Goal: Use online tool/utility: Utilize a website feature to perform a specific function

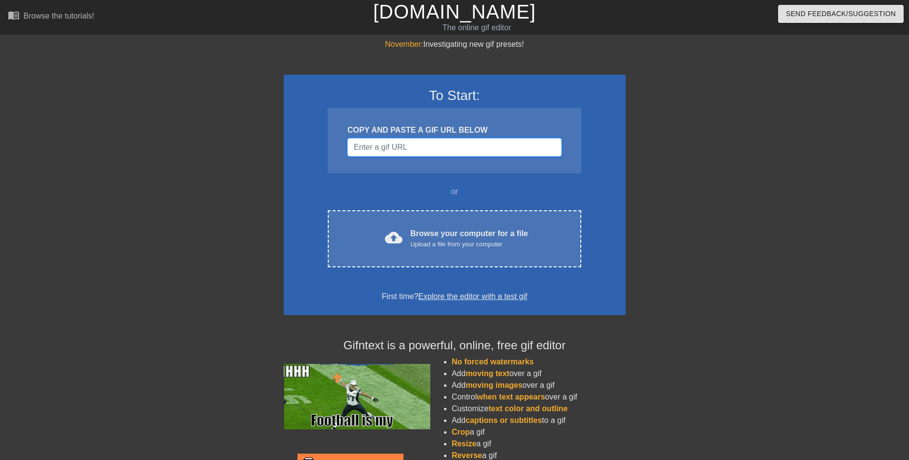
click at [390, 151] on input "Username" at bounding box center [454, 147] width 214 height 19
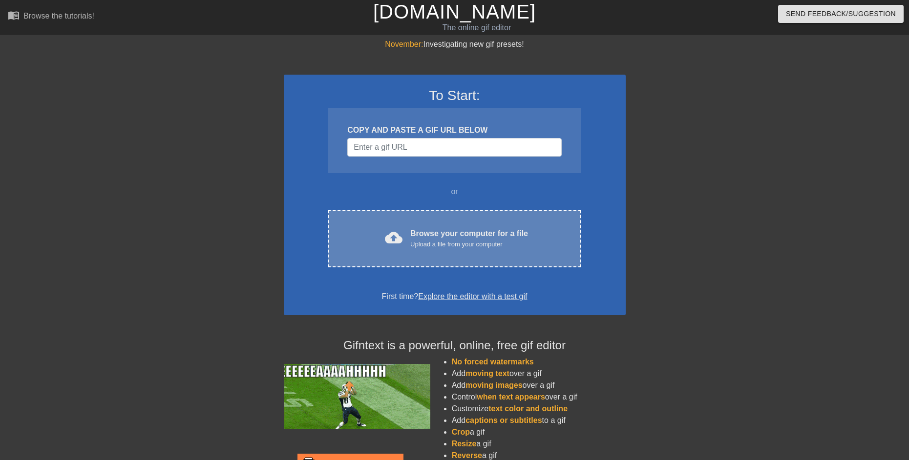
click at [461, 232] on div "Browse your computer for a file Upload a file from your computer" at bounding box center [469, 238] width 118 height 21
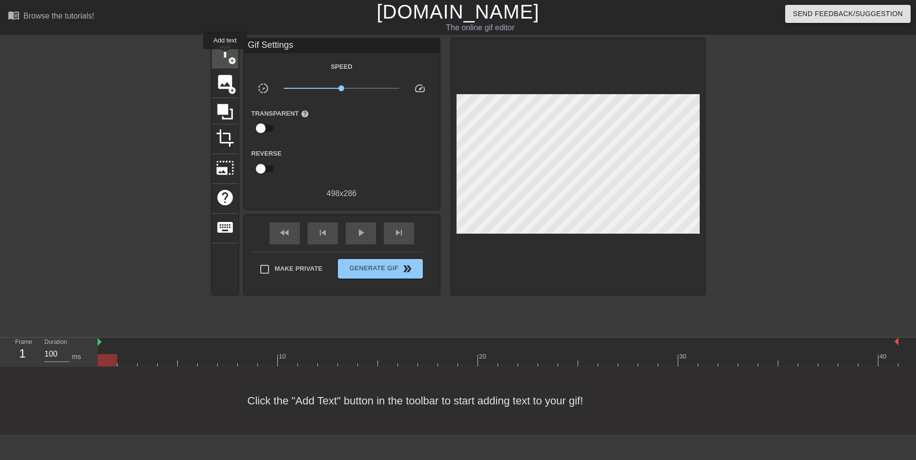
click at [225, 56] on span "title" at bounding box center [225, 52] width 19 height 19
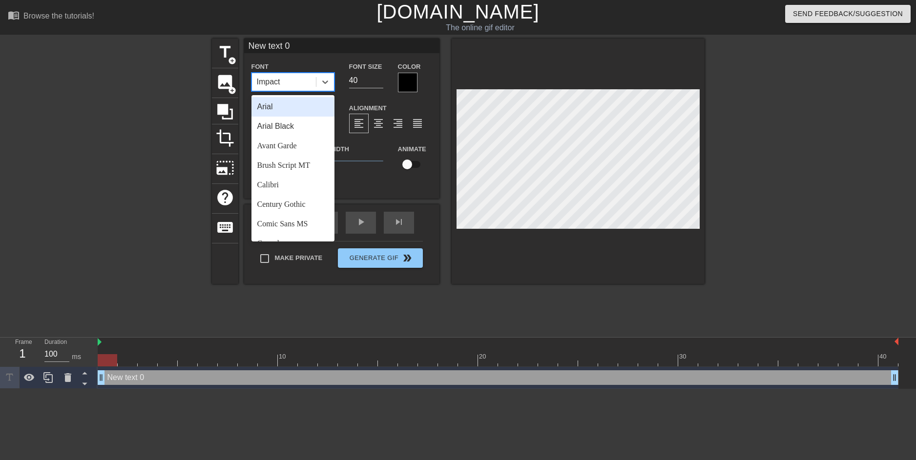
click at [274, 76] on div "Impact" at bounding box center [268, 82] width 23 height 12
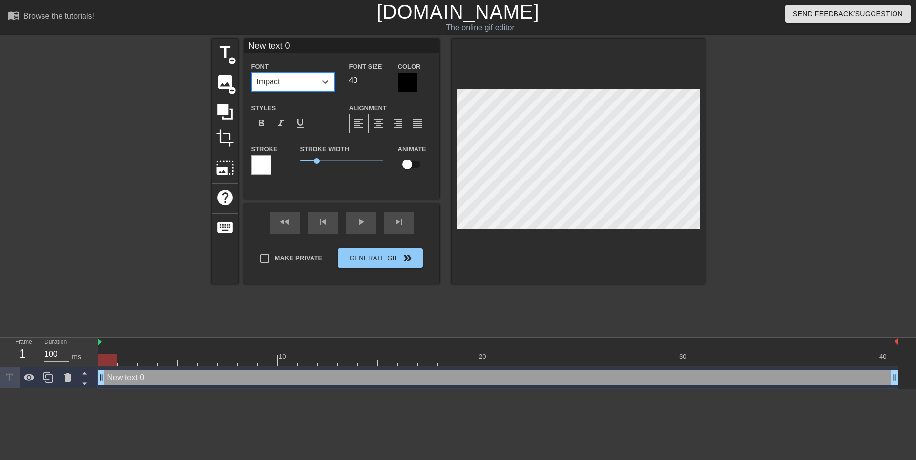
click at [274, 77] on div "Impact" at bounding box center [268, 82] width 23 height 12
click at [226, 82] on span "image" at bounding box center [225, 82] width 19 height 19
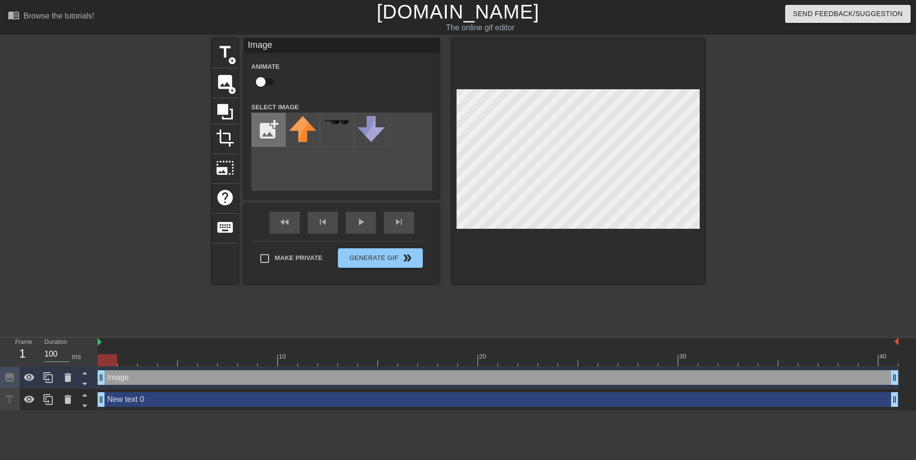
click at [274, 135] on input "file" at bounding box center [268, 129] width 33 height 33
click at [263, 135] on input "file" at bounding box center [268, 129] width 33 height 33
type input "C:\fakepath\image_2025-08-20_172818407.png"
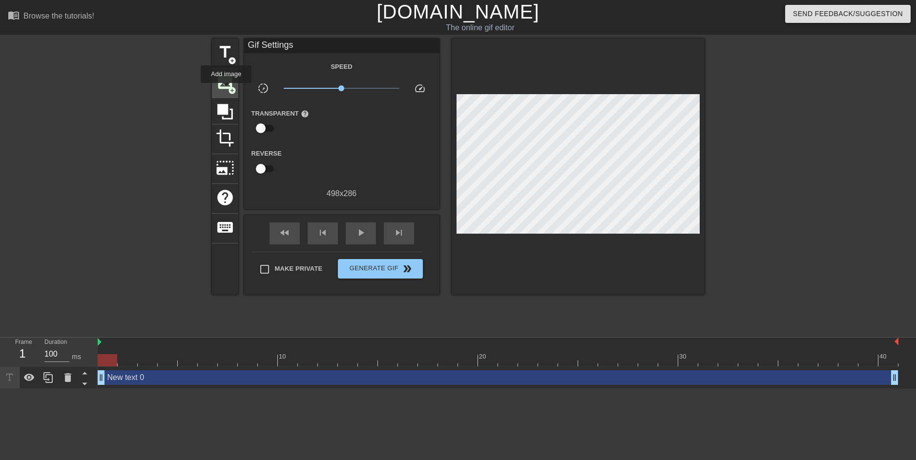
click at [226, 90] on span "image" at bounding box center [225, 82] width 19 height 19
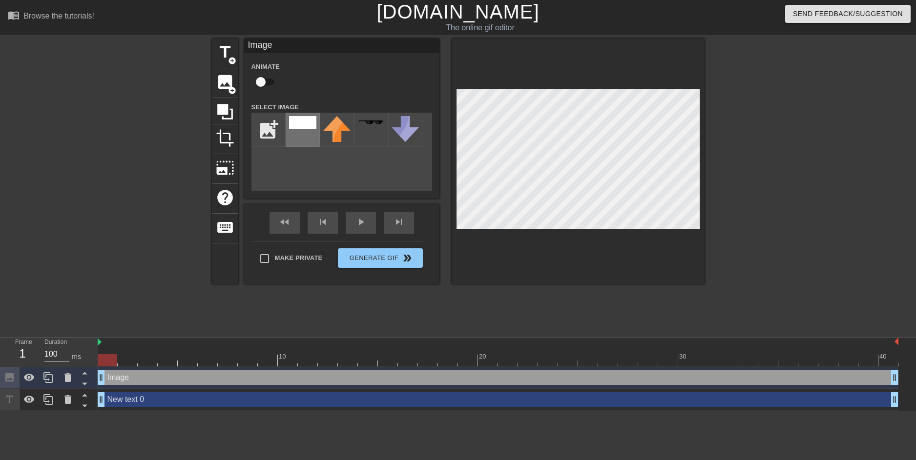
click at [290, 130] on div at bounding box center [303, 130] width 34 height 34
click at [700, 102] on div at bounding box center [578, 162] width 253 height 246
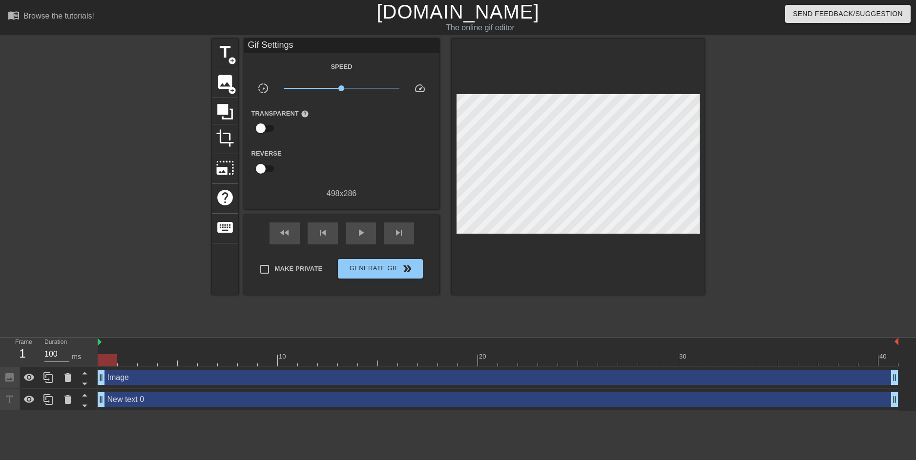
drag, startPoint x: 452, startPoint y: 227, endPoint x: 843, endPoint y: 145, distance: 399.5
click at [843, 145] on div at bounding box center [789, 185] width 146 height 293
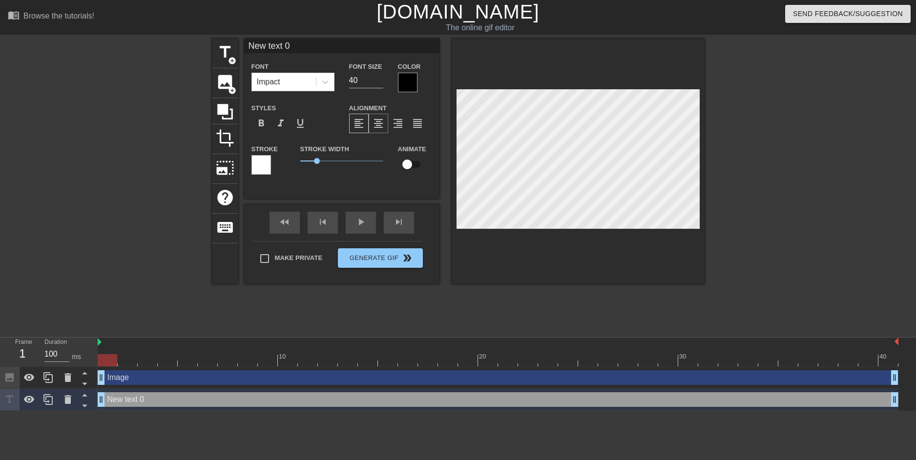
click at [377, 125] on span "format_align_center" at bounding box center [379, 124] width 12 height 12
click at [396, 124] on span "format_align_right" at bounding box center [398, 124] width 12 height 12
click at [415, 123] on span "format_align_justify" at bounding box center [418, 124] width 12 height 12
click at [373, 120] on span "format_align_center" at bounding box center [379, 124] width 12 height 12
click at [356, 120] on span "format_align_left" at bounding box center [359, 124] width 12 height 12
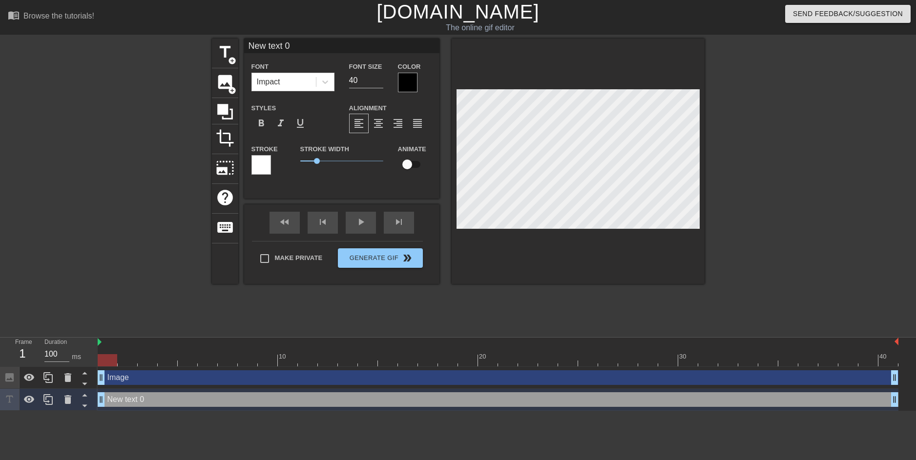
click at [404, 163] on input "checkbox" at bounding box center [407, 164] width 56 height 19
checkbox input "true"
type input "New Z 0"
type textarea "New Z 0"
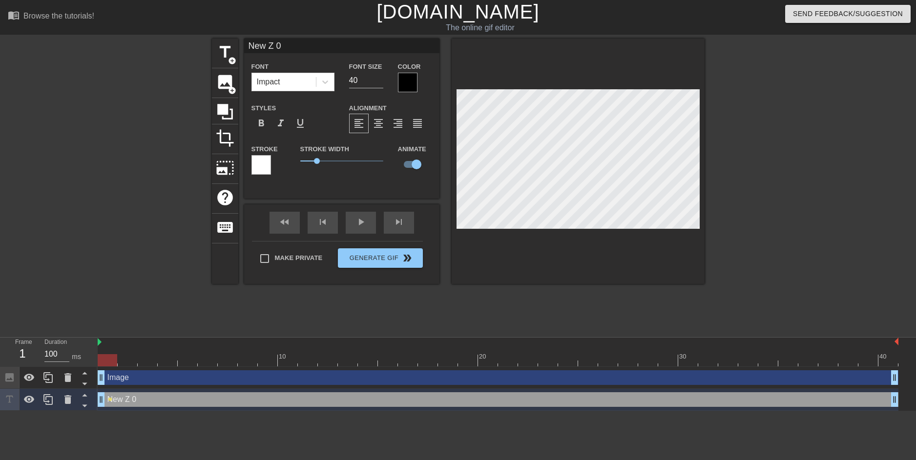
type input "New 0"
type textarea "New 0"
type input "New 0"
type textarea "New 0"
type input "Ne 0"
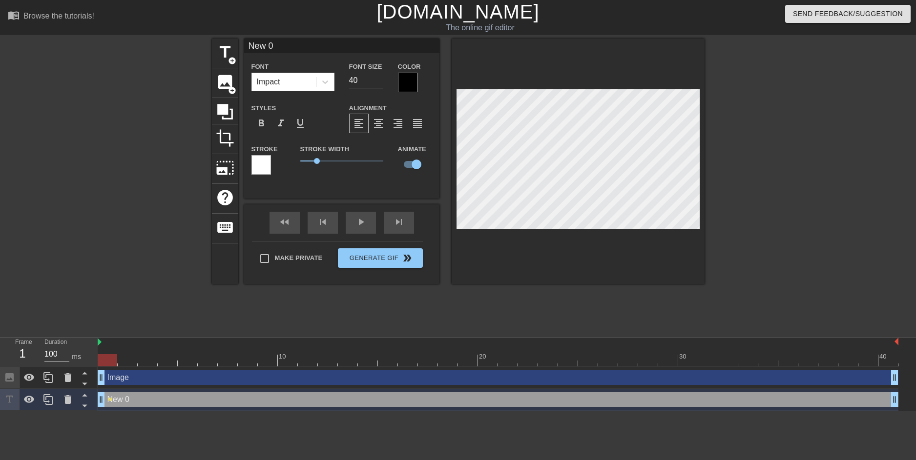
type textarea "Ne 0"
type input "N 0"
type textarea "N 0"
type input "0"
type textarea "0"
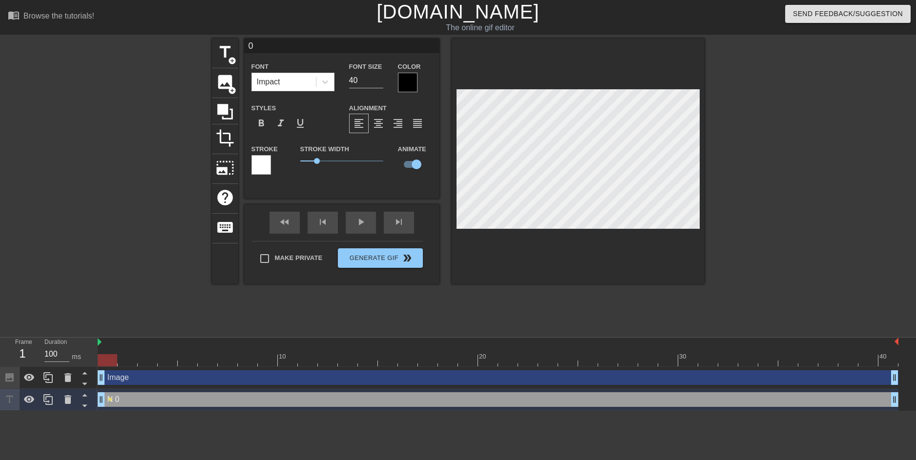
scroll to position [1, 1]
type input "z"
type textarea "z"
type input "ze"
type textarea "ze"
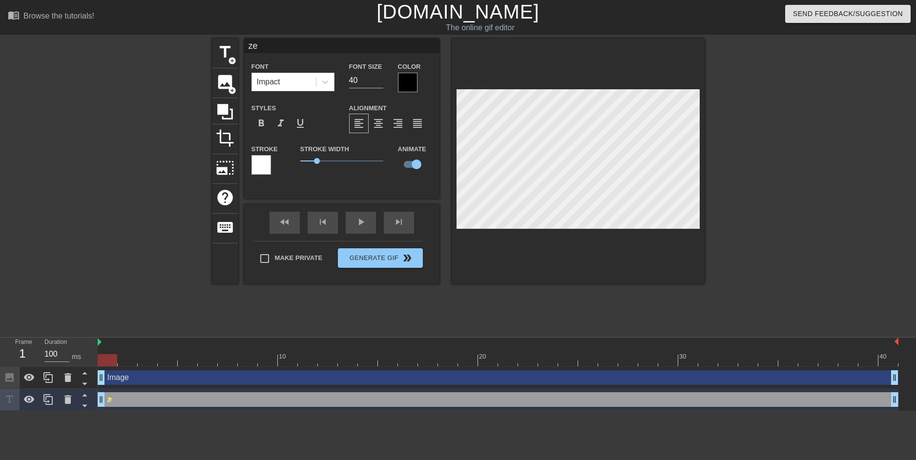
type input "[DEMOGRAPHIC_DATA]"
type textarea "[DEMOGRAPHIC_DATA]"
type input "[DEMOGRAPHIC_DATA]"
type textarea "[DEMOGRAPHIC_DATA]"
type input "[DEMOGRAPHIC_DATA] i"
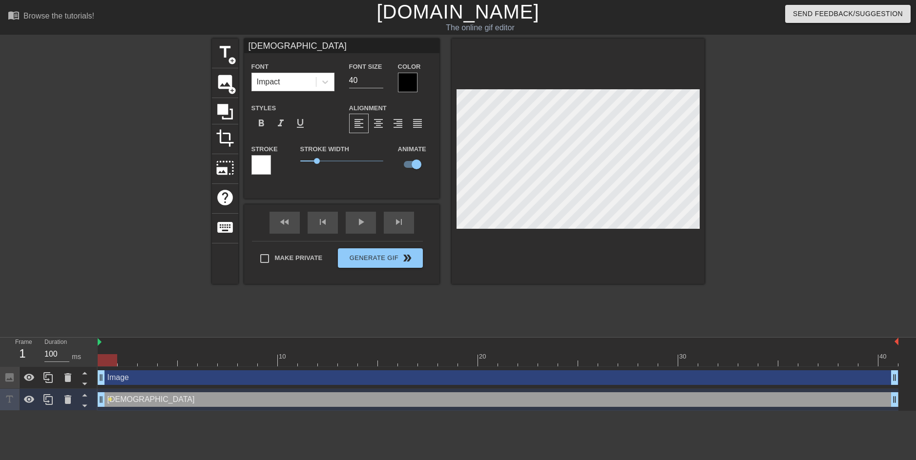
type textarea "[DEMOGRAPHIC_DATA] i"
type input "[DEMOGRAPHIC_DATA] is"
type textarea "[DEMOGRAPHIC_DATA] is"
type input "[DEMOGRAPHIC_DATA] is"
type textarea "[DEMOGRAPHIC_DATA] is"
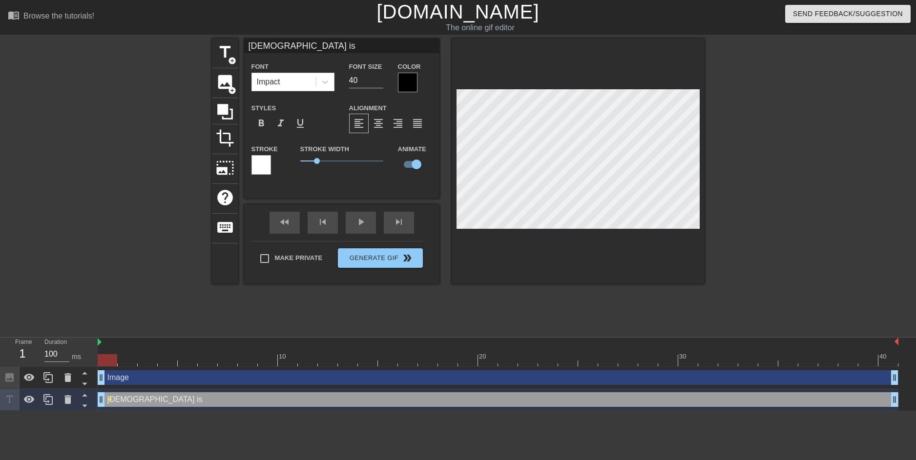
type input "[DEMOGRAPHIC_DATA] is h"
type textarea "[DEMOGRAPHIC_DATA] is h"
type input "[DEMOGRAPHIC_DATA] is he"
type textarea "[DEMOGRAPHIC_DATA] is he"
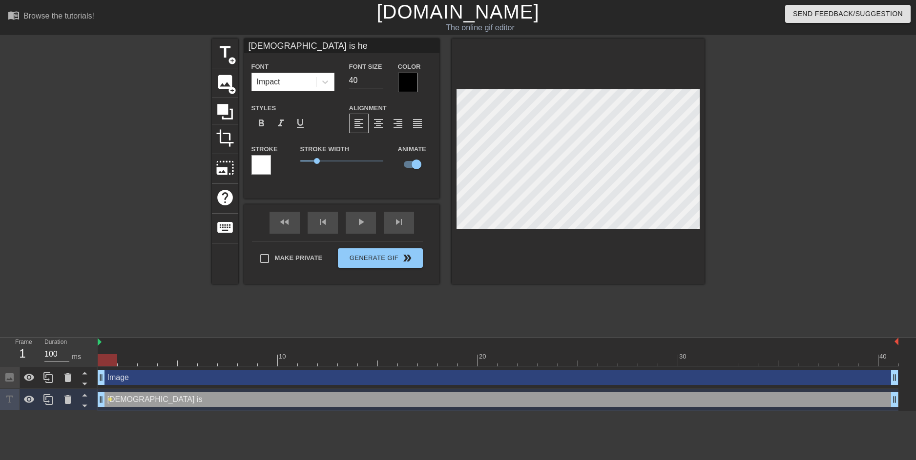
type input "zen is her"
type textarea "zen is her"
type input "[DEMOGRAPHIC_DATA] is here"
type textarea "[DEMOGRAPHIC_DATA] is here"
click at [390, 173] on div "Stroke Width 1" at bounding box center [342, 163] width 98 height 41
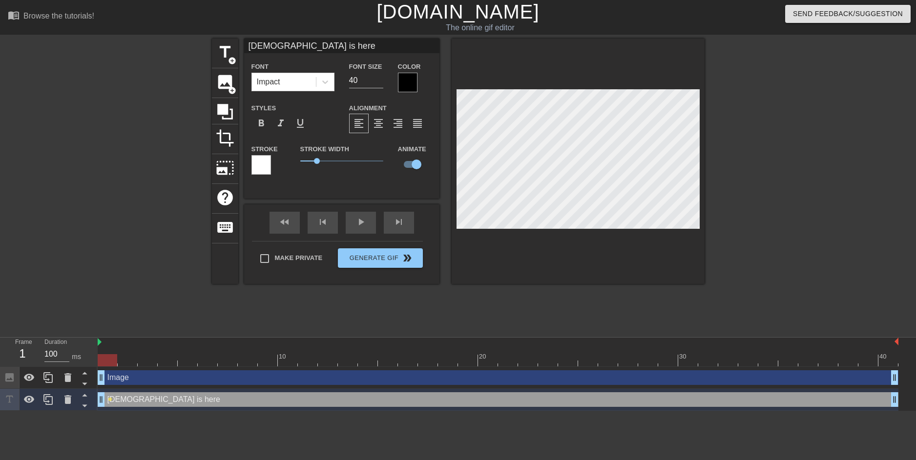
scroll to position [1, 3]
drag, startPoint x: 212, startPoint y: 394, endPoint x: 215, endPoint y: 379, distance: 14.9
click at [215, 379] on div "Image drag_handle drag_handle zen is here drag_handle drag_handle lens" at bounding box center [507, 389] width 818 height 44
drag, startPoint x: 843, startPoint y: 373, endPoint x: 842, endPoint y: 389, distance: 16.7
click at [842, 389] on div "Image drag_handle drag_handle zen is here drag_handle drag_handle lens" at bounding box center [507, 389] width 818 height 44
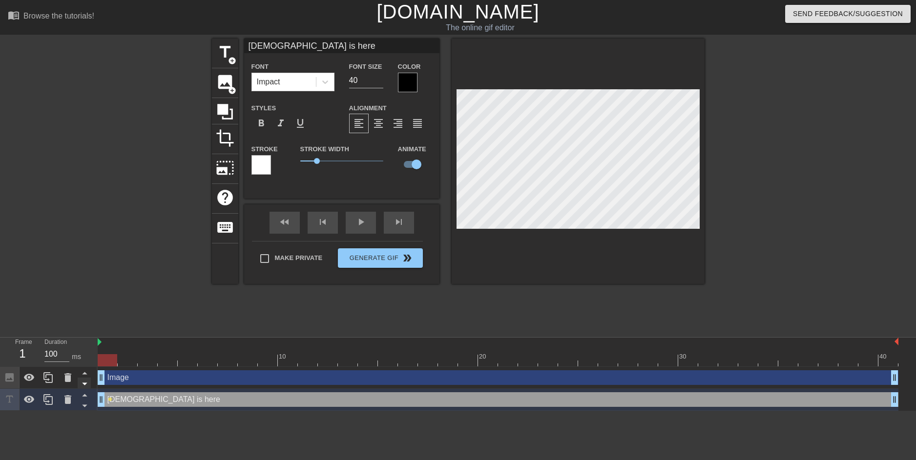
click at [84, 381] on icon at bounding box center [85, 384] width 12 height 12
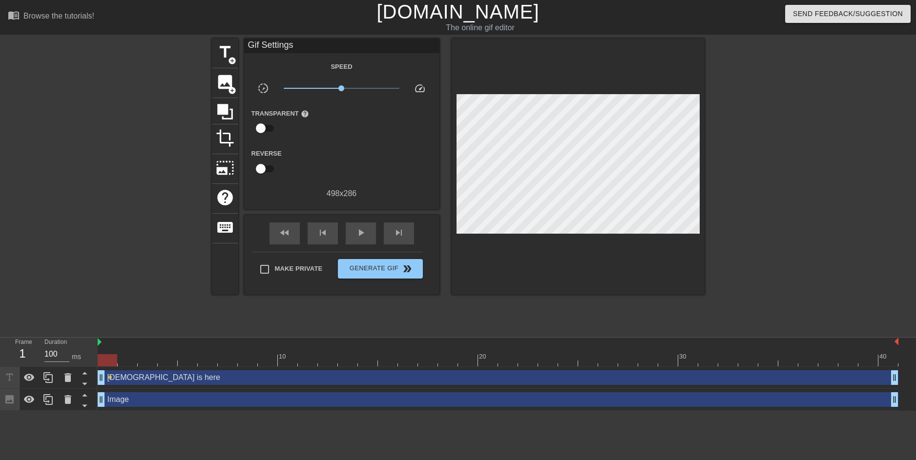
click at [800, 112] on div at bounding box center [789, 185] width 146 height 293
click at [385, 266] on span "Generate Gif double_arrow" at bounding box center [380, 269] width 77 height 12
